Goal: Task Accomplishment & Management: Use online tool/utility

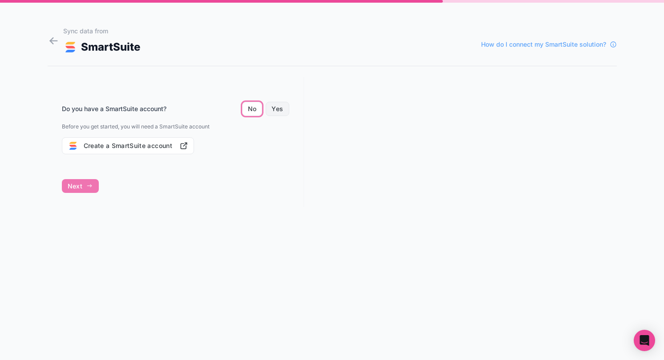
click at [281, 105] on button "Yes" at bounding box center [277, 109] width 23 height 14
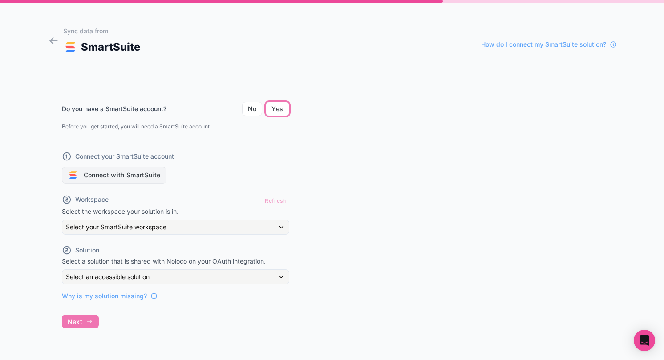
click at [152, 180] on button "Connect with SmartSuite" at bounding box center [114, 175] width 105 height 17
click at [145, 175] on button "Connect with SmartSuite" at bounding box center [114, 175] width 105 height 17
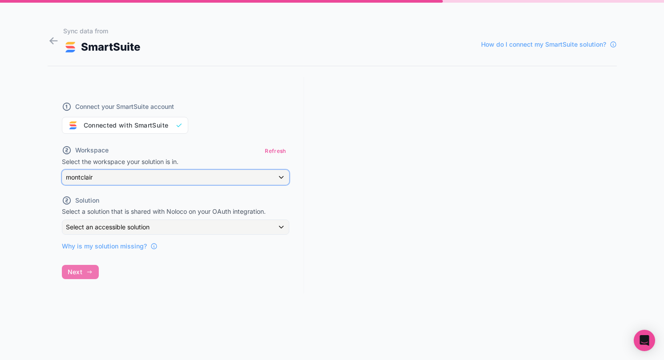
click at [266, 173] on div "montclair" at bounding box center [175, 177] width 226 height 14
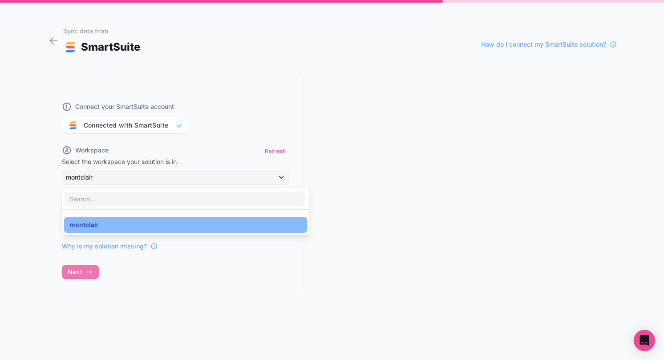
click at [85, 177] on div at bounding box center [332, 180] width 664 height 360
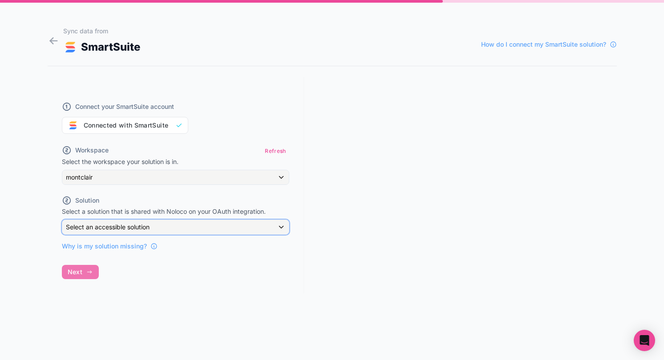
click at [91, 227] on span "Select an accessible solution" at bounding box center [108, 227] width 84 height 8
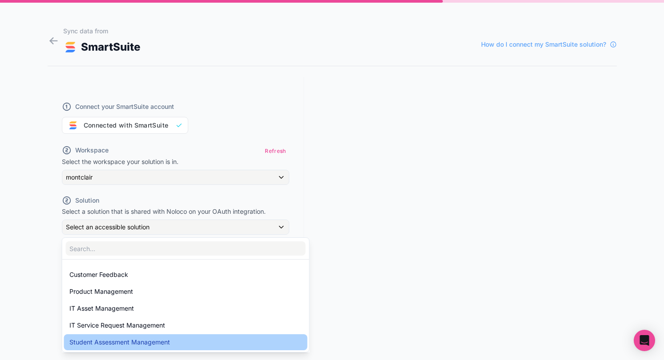
click at [95, 346] on span "Student Assessment Management" at bounding box center [119, 342] width 101 height 11
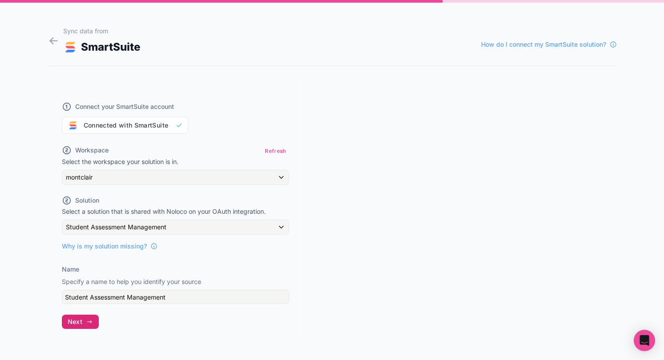
click at [81, 319] on span "Next" at bounding box center [75, 322] width 15 height 8
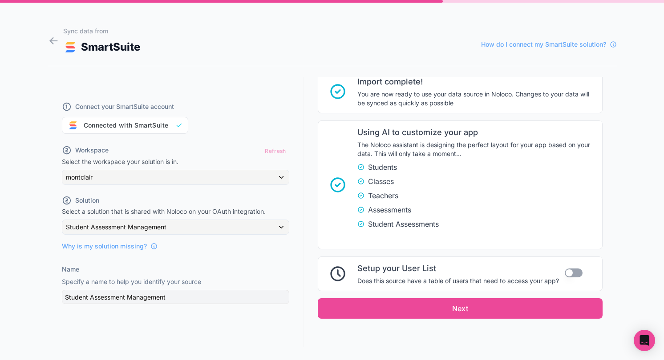
scroll to position [161, 0]
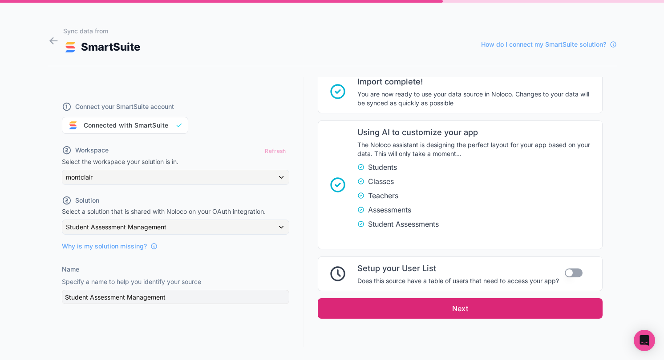
click at [407, 310] on button "Next" at bounding box center [460, 308] width 285 height 20
